Goal: Task Accomplishment & Management: Complete application form

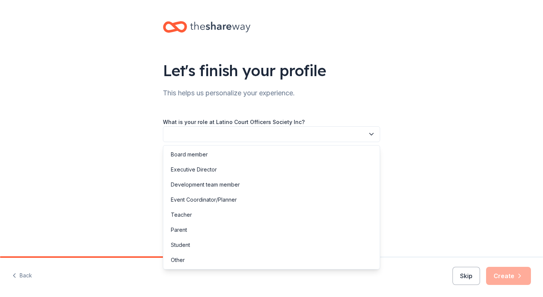
click at [239, 137] on button "button" at bounding box center [271, 134] width 217 height 16
click at [233, 160] on div "Board member" at bounding box center [271, 154] width 213 height 15
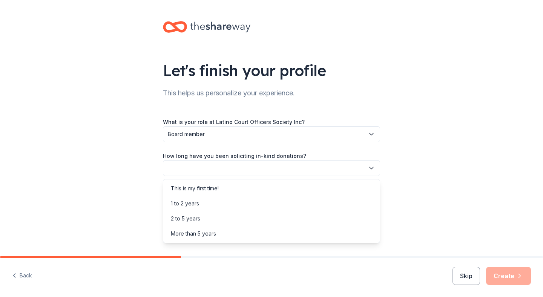
click at [237, 165] on button "button" at bounding box center [271, 168] width 217 height 16
click at [234, 187] on div "This is my first time!" at bounding box center [271, 188] width 213 height 15
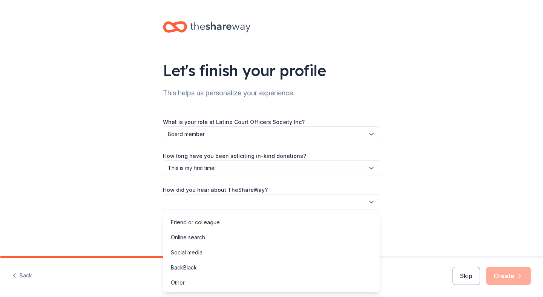
click at [240, 204] on button "button" at bounding box center [271, 202] width 217 height 16
click at [218, 238] on div "Online search" at bounding box center [271, 237] width 213 height 15
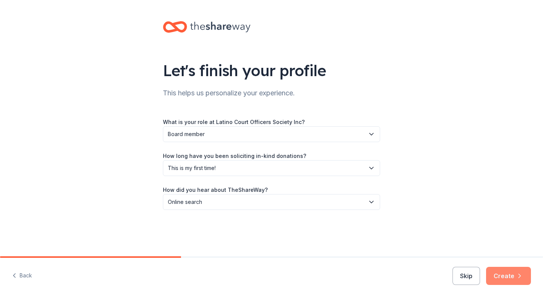
click at [512, 278] on button "Create" at bounding box center [508, 276] width 45 height 18
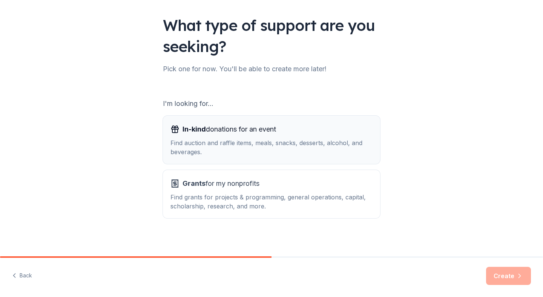
scroll to position [48, 0]
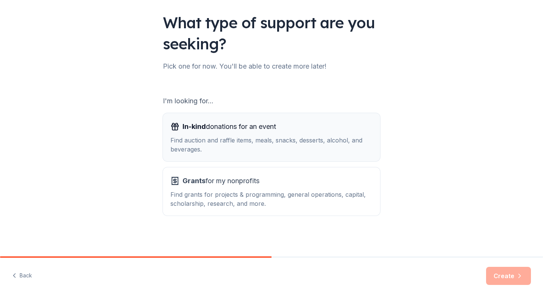
click at [340, 138] on div "Find auction and raffle items, meals, snacks, desserts, alcohol, and beverages." at bounding box center [271, 145] width 202 height 18
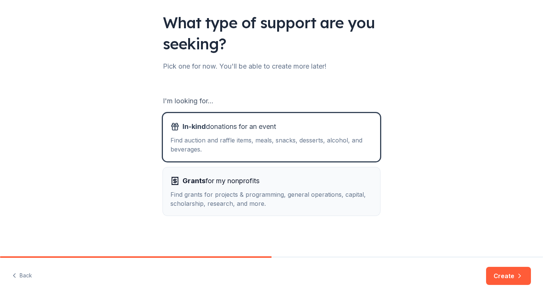
click at [316, 196] on div "Find grants for projects & programming, general operations, capital, scholarshi…" at bounding box center [271, 199] width 202 height 18
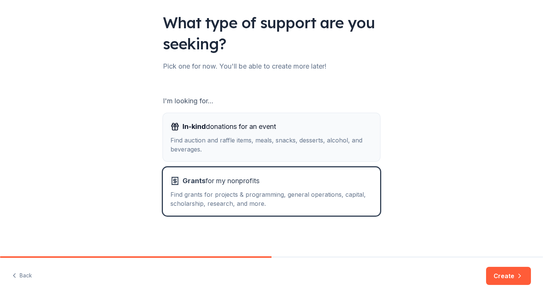
click at [321, 140] on div "Find auction and raffle items, meals, snacks, desserts, alcohol, and beverages." at bounding box center [271, 145] width 202 height 18
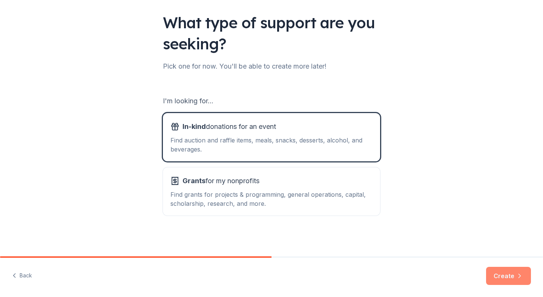
click at [505, 275] on button "Create" at bounding box center [508, 276] width 45 height 18
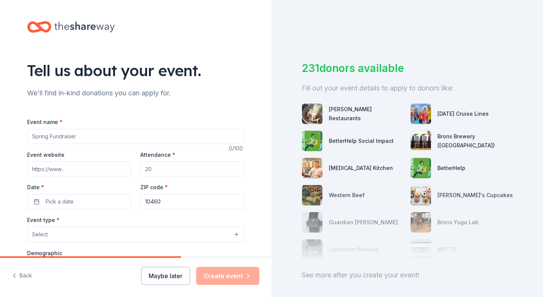
click at [139, 135] on input "Event name *" at bounding box center [135, 136] width 217 height 15
type input "Hispanic Heritage Soirée and Scholarship Gala"
click at [107, 169] on input "Event website" at bounding box center [79, 168] width 104 height 15
type input "https://latinocosociety.org/soiree"
click at [163, 167] on input "Attendance *" at bounding box center [192, 168] width 104 height 15
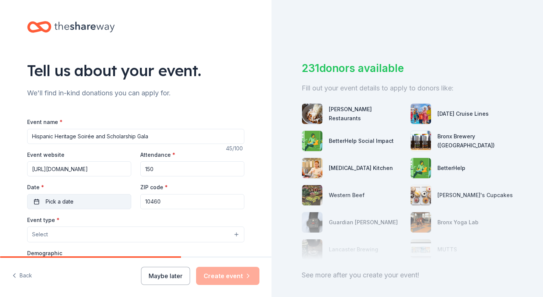
type input "150"
click at [111, 203] on button "Pick a date" at bounding box center [79, 201] width 104 height 15
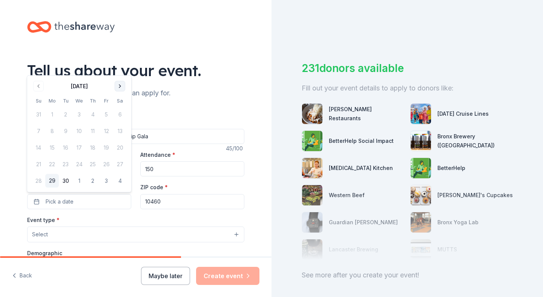
click at [118, 85] on button "Go to next month" at bounding box center [120, 86] width 11 height 11
click at [107, 132] on button "10" at bounding box center [107, 131] width 14 height 14
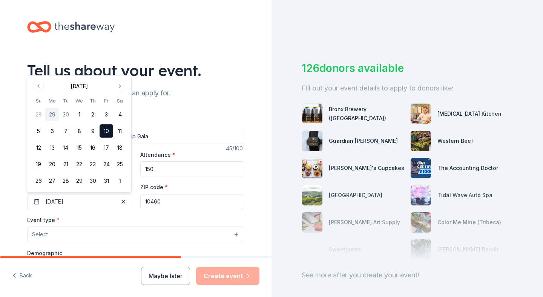
click at [166, 203] on input "10460" at bounding box center [192, 201] width 104 height 15
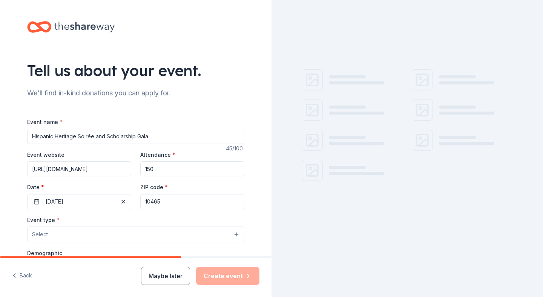
type input "10465"
click at [110, 216] on div "Event type * Select" at bounding box center [135, 229] width 217 height 28
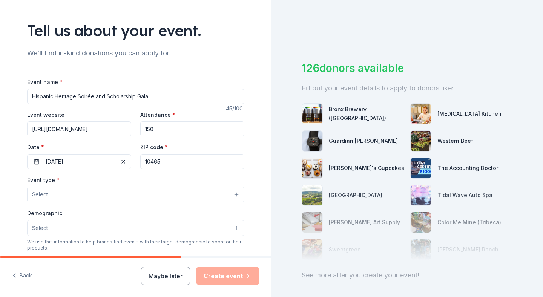
scroll to position [64, 0]
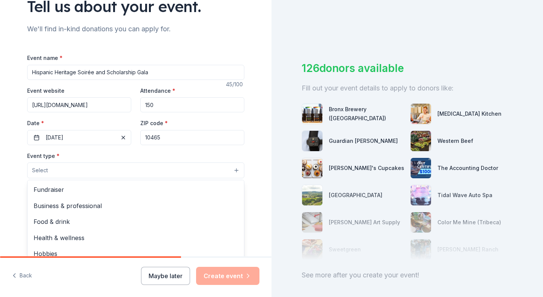
click at [113, 170] on button "Select" at bounding box center [135, 171] width 217 height 16
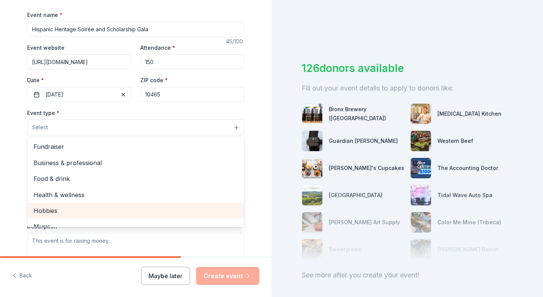
scroll to position [107, 0]
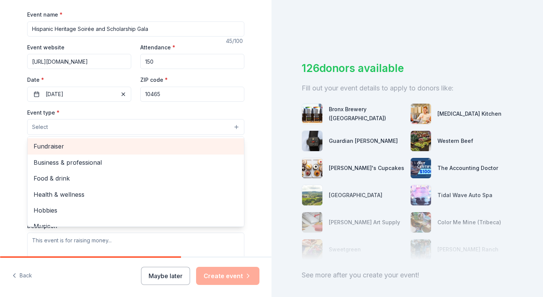
click at [104, 152] on div "Fundraiser" at bounding box center [136, 146] width 216 height 16
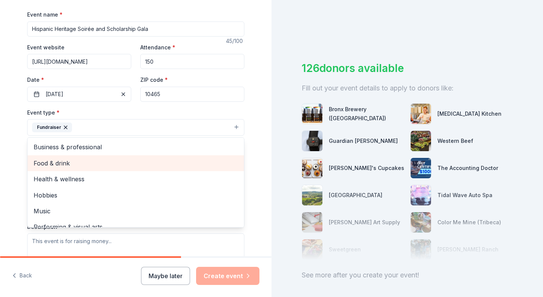
click at [105, 164] on span "Food & drink" at bounding box center [136, 163] width 204 height 10
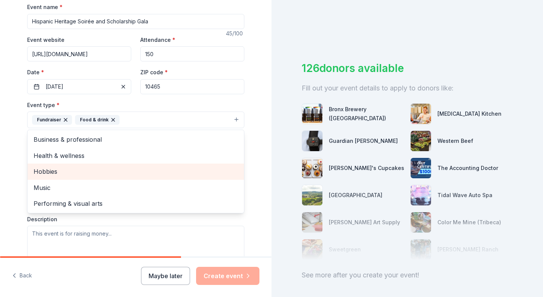
scroll to position [121, 0]
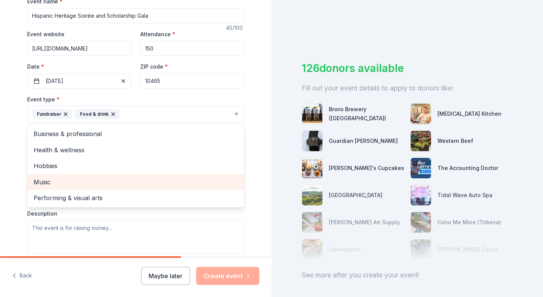
click at [107, 178] on span "Music" at bounding box center [136, 182] width 204 height 10
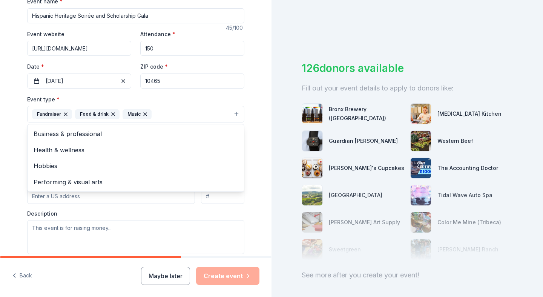
click at [12, 141] on div "Tell us about your event. We'll find in-kind donations you can apply for. Event…" at bounding box center [136, 130] width 272 height 503
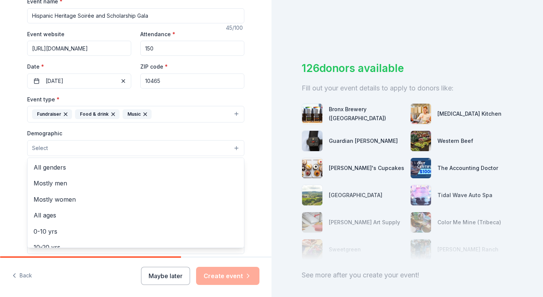
click at [101, 146] on button "Select" at bounding box center [135, 148] width 217 height 16
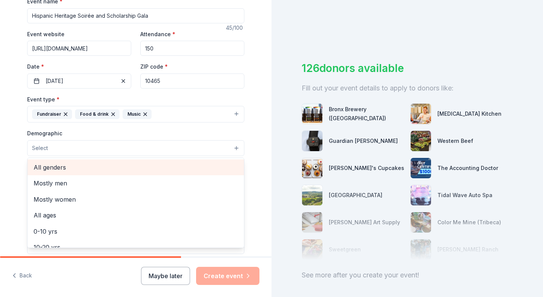
click at [104, 166] on span "All genders" at bounding box center [136, 168] width 204 height 10
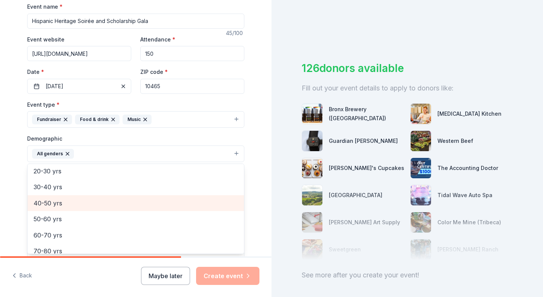
scroll to position [78, 0]
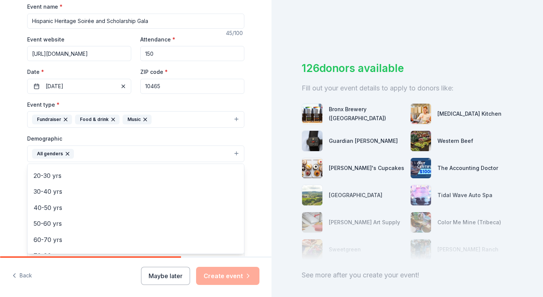
click at [8, 173] on div "Tell us about your event. We'll find in-kind donations you can apply for. Event…" at bounding box center [136, 136] width 272 height 503
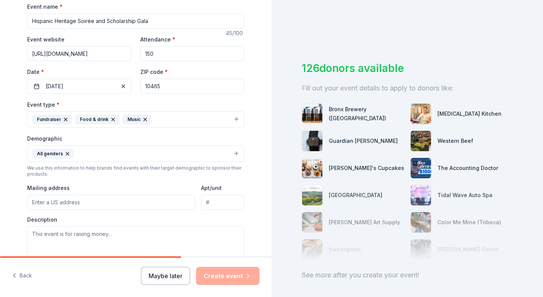
click at [100, 202] on input "Mailing address" at bounding box center [111, 202] width 168 height 15
type input "1109 Lebanon Street"
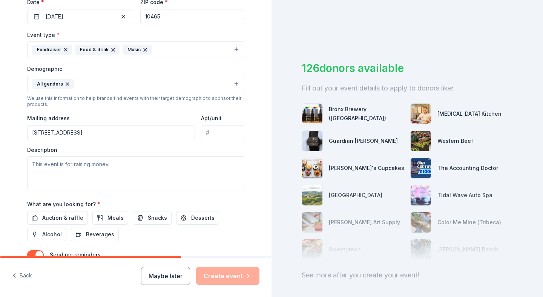
scroll to position [196, 0]
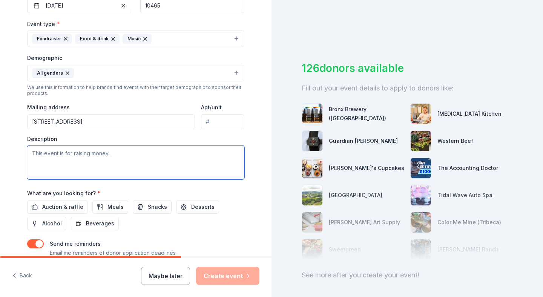
click at [101, 160] on textarea at bounding box center [135, 163] width 217 height 34
click at [142, 158] on textarea "To enrich screen reader interactions, please activate Accessibility in Grammarl…" at bounding box center [135, 163] width 217 height 34
paste textarea "Our organization is a 501(c)(3) non-profit charitable organization dedicated to…"
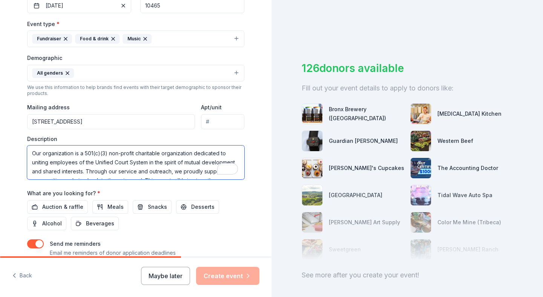
scroll to position [41, 0]
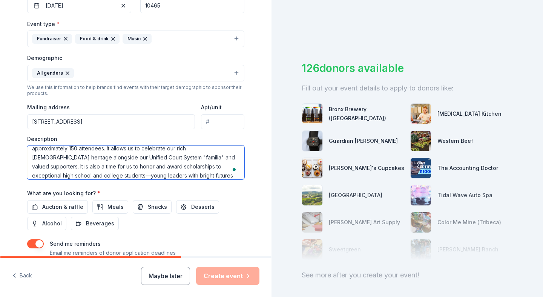
drag, startPoint x: 242, startPoint y: 178, endPoint x: 243, endPoint y: 187, distance: 9.1
click at [243, 187] on div "Event name * Hispanic Heritage Soirée and Scholarship Gala 45 /100 Event websit…" at bounding box center [135, 96] width 217 height 350
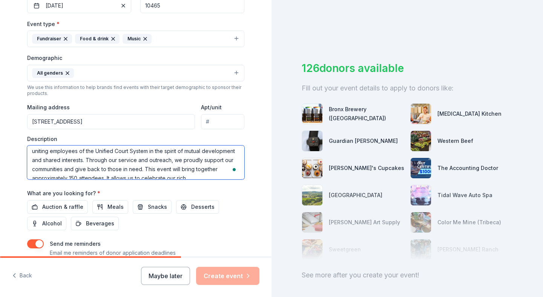
scroll to position [10, 0]
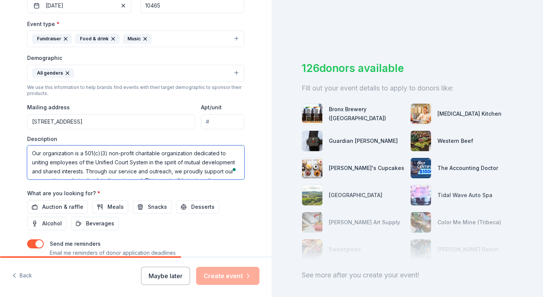
drag, startPoint x: 147, startPoint y: 163, endPoint x: 76, endPoint y: 126, distance: 79.3
click at [76, 126] on div "Event type * Fundraiser Food & drink Music Demographic All genders We use this …" at bounding box center [135, 99] width 217 height 160
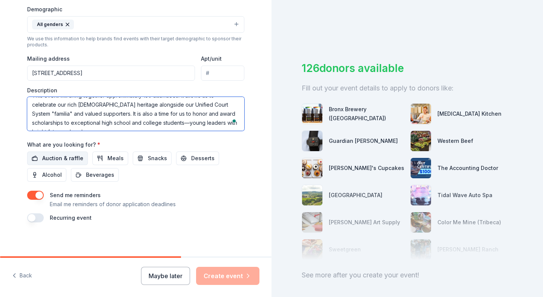
type textarea "This event will bring together approximately 150 attendees. It allows us to cel…"
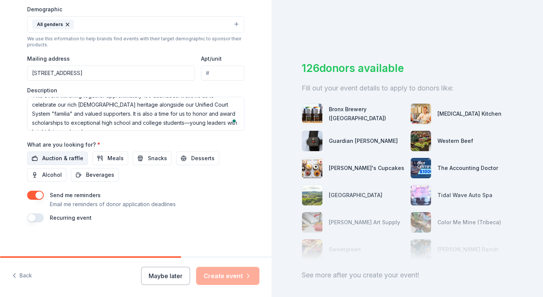
click at [70, 157] on span "Auction & raffle" at bounding box center [62, 158] width 41 height 9
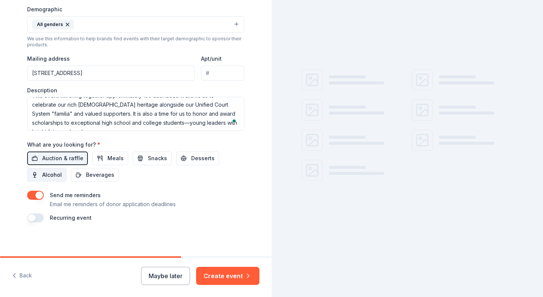
click at [54, 175] on span "Alcohol" at bounding box center [52, 174] width 20 height 9
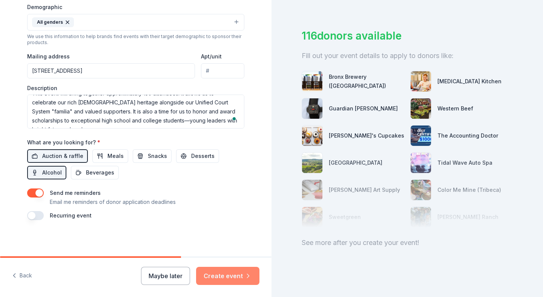
click at [235, 277] on button "Create event" at bounding box center [227, 276] width 63 height 18
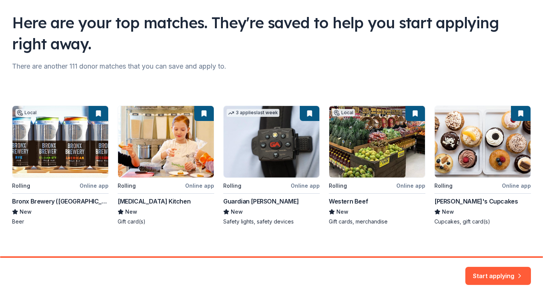
click at [290, 159] on div "Local Rolling Online app Bronx Brewery (Bronx) New Beer Rolling Online app Tast…" at bounding box center [271, 166] width 519 height 120
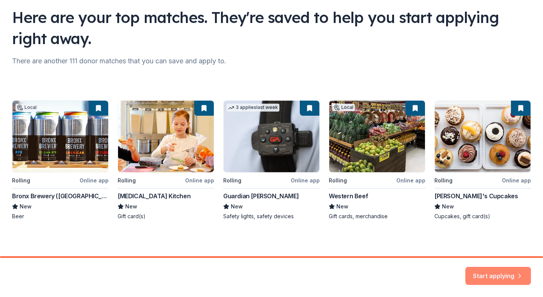
click at [494, 273] on button "Start applying" at bounding box center [498, 271] width 66 height 18
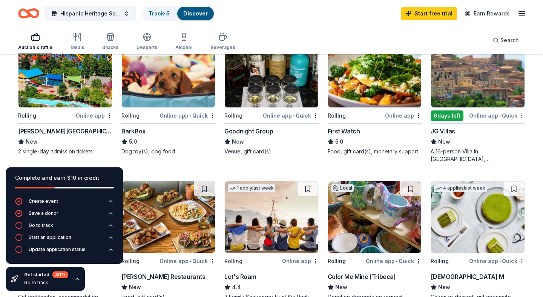
scroll to position [396, 0]
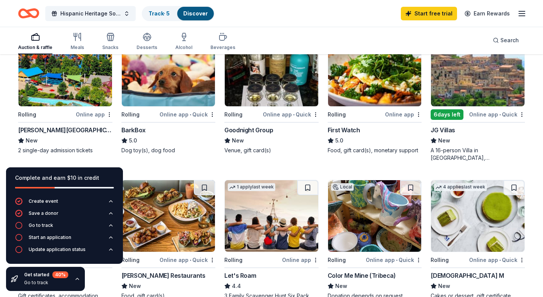
click at [74, 101] on img at bounding box center [65, 71] width 94 height 72
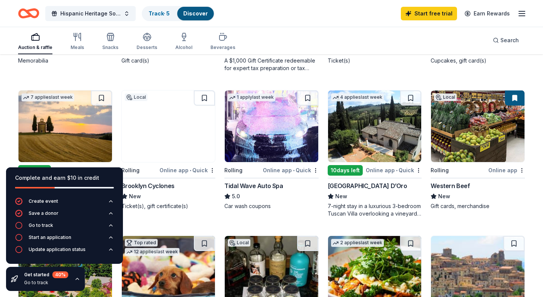
scroll to position [193, 0]
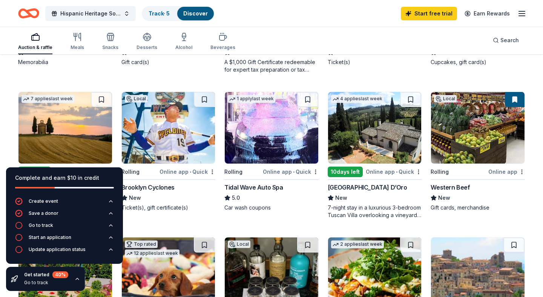
click at [394, 148] on img at bounding box center [375, 128] width 94 height 72
click at [286, 142] on img at bounding box center [272, 128] width 94 height 72
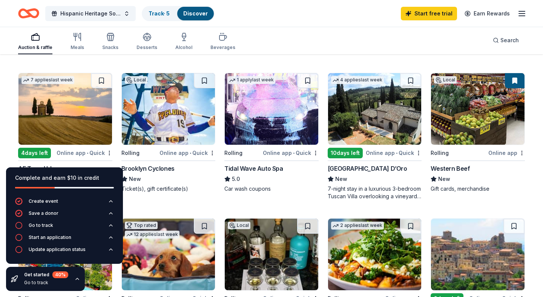
scroll to position [213, 0]
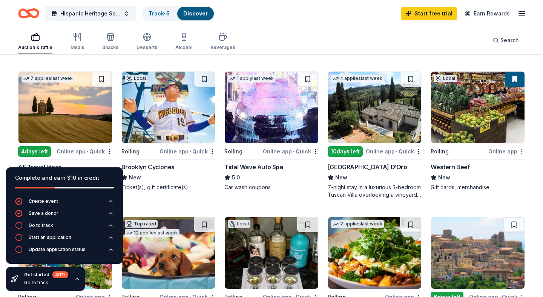
click at [497, 141] on img at bounding box center [478, 108] width 94 height 72
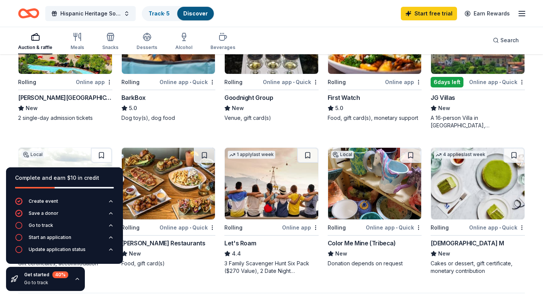
scroll to position [433, 0]
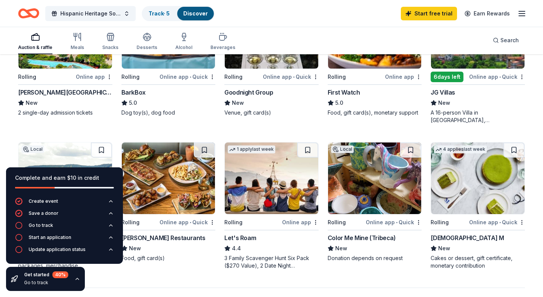
click at [356, 195] on img at bounding box center [375, 179] width 94 height 72
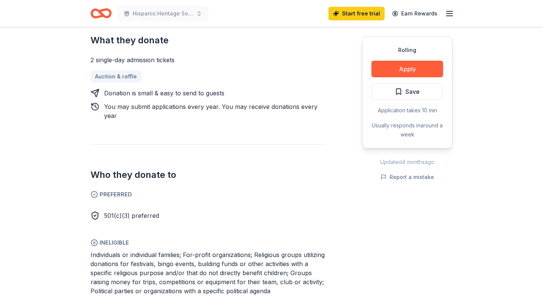
scroll to position [308, 0]
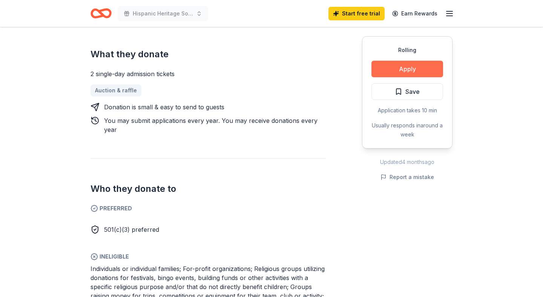
click at [402, 64] on button "Apply" at bounding box center [407, 69] width 72 height 17
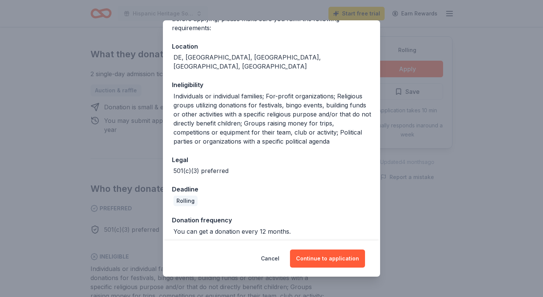
scroll to position [95, 0]
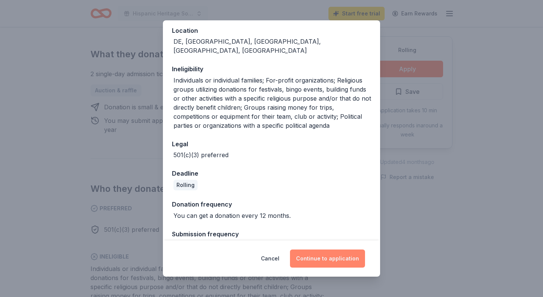
click at [316, 260] on button "Continue to application" at bounding box center [327, 259] width 75 height 18
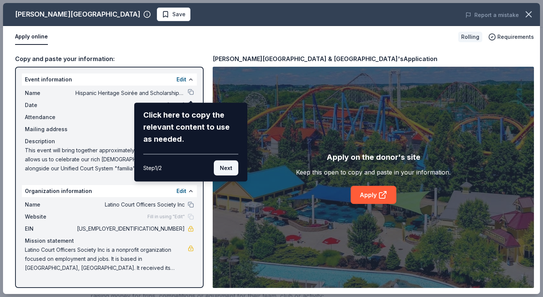
click at [222, 171] on button "Next" at bounding box center [226, 168] width 25 height 15
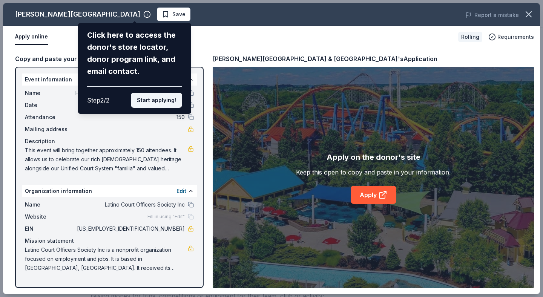
click at [157, 101] on button "Start applying!" at bounding box center [156, 100] width 51 height 15
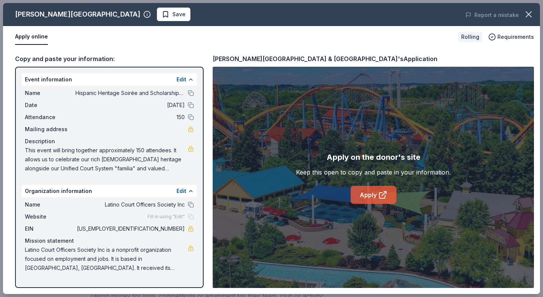
click at [363, 198] on link "Apply" at bounding box center [374, 195] width 46 height 18
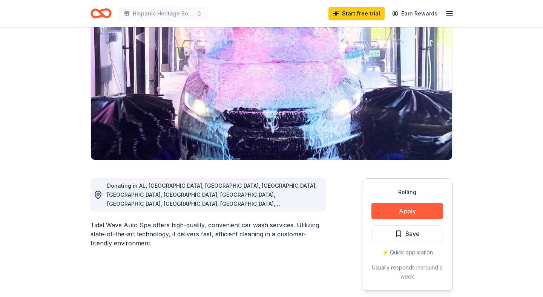
scroll to position [83, 0]
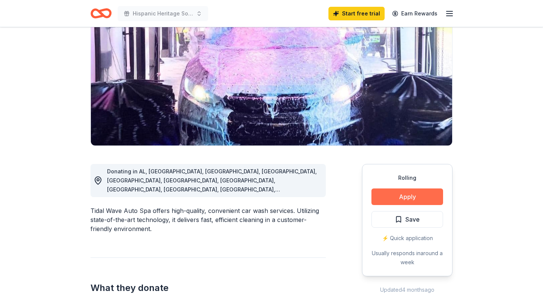
click at [407, 196] on button "Apply" at bounding box center [407, 197] width 72 height 17
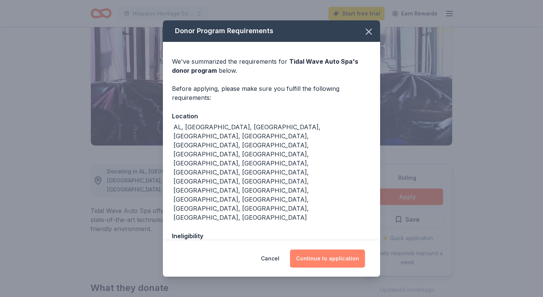
click at [337, 261] on button "Continue to application" at bounding box center [327, 259] width 75 height 18
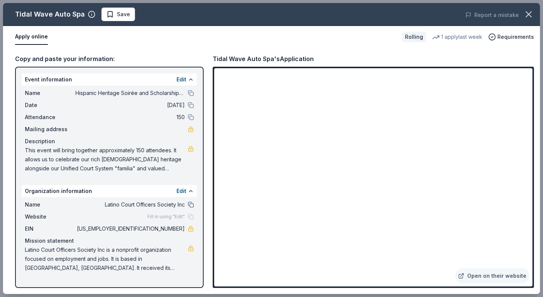
click at [188, 206] on button at bounding box center [191, 205] width 6 height 6
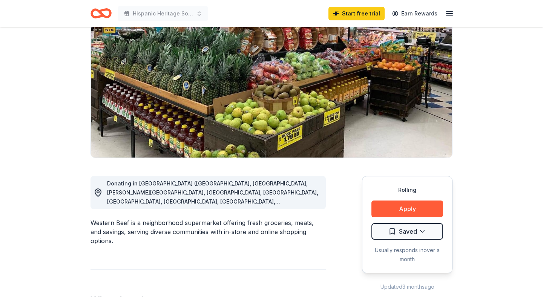
scroll to position [73, 0]
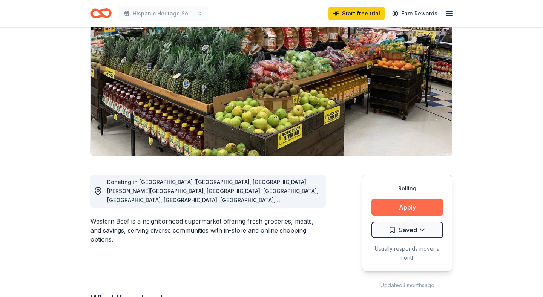
click at [396, 206] on button "Apply" at bounding box center [407, 207] width 72 height 17
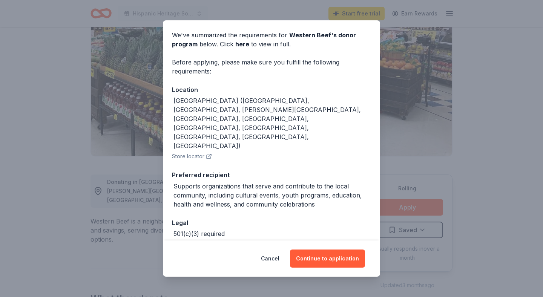
scroll to position [28, 0]
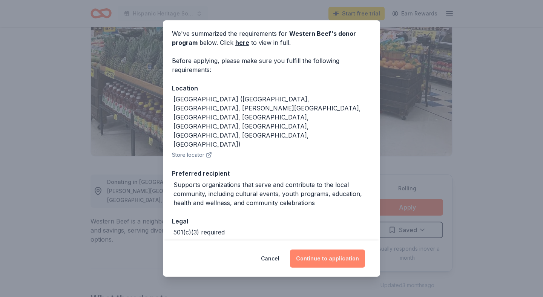
click at [322, 256] on button "Continue to application" at bounding box center [327, 259] width 75 height 18
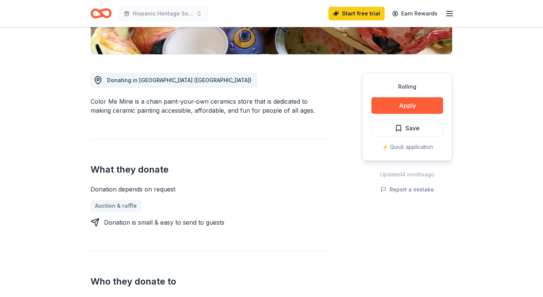
scroll to position [181, 0]
